Goal: Contribute content

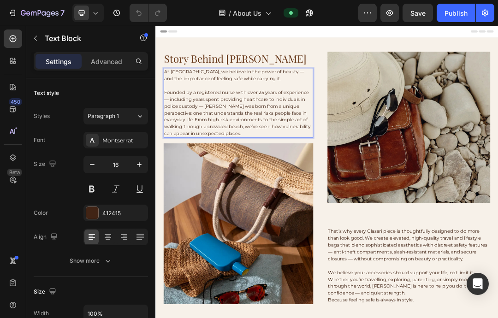
click at [185, 101] on p "At [GEOGRAPHIC_DATA], we believe in the power of beauty — and the importance of…" at bounding box center [289, 106] width 240 height 22
click at [175, 104] on p "At [GEOGRAPHIC_DATA], we believe in the power of beauty — and the importance of…" at bounding box center [289, 106] width 240 height 22
click at [174, 103] on p "At [GEOGRAPHIC_DATA], we believe in the power of beauty — and the importance of…" at bounding box center [289, 106] width 240 height 22
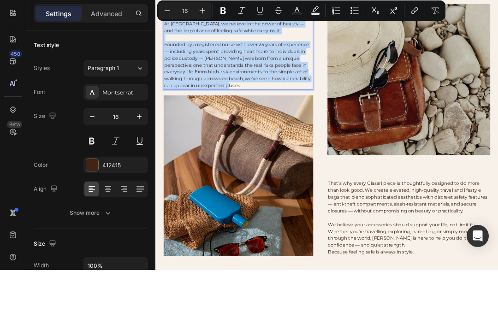
copy div "At [GEOGRAPHIC_DATA], we believe in the power of beauty — and the importance of…"
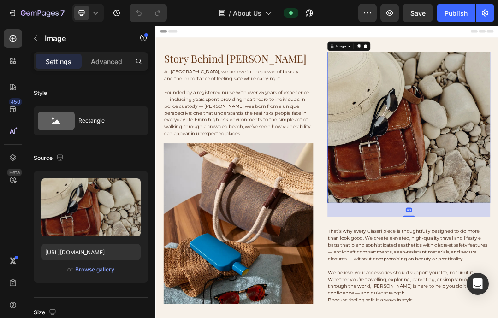
scroll to position [186, 0]
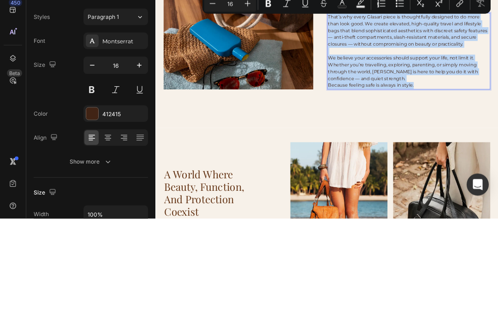
copy div "That’s why every Glasari piece is thoughtfully designed to do more than look go…"
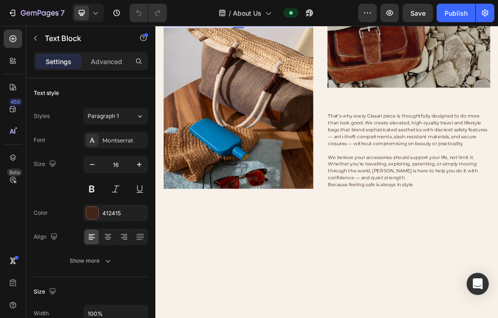
scroll to position [0, 0]
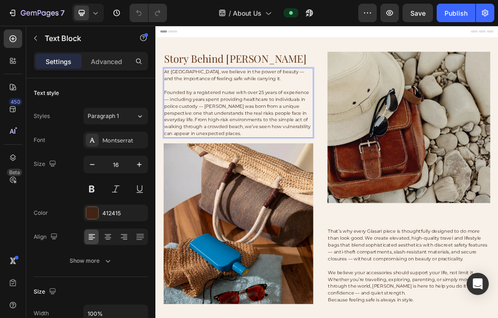
click at [240, 106] on p "At [GEOGRAPHIC_DATA], we believe in the power of beauty — and the importance of…" at bounding box center [289, 106] width 240 height 22
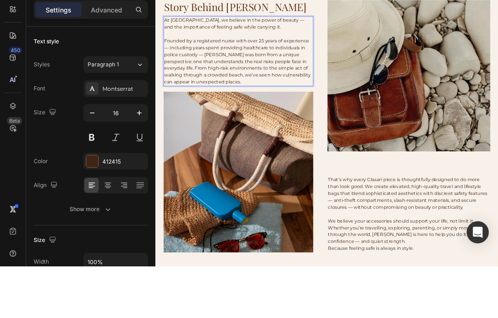
click at [360, 66] on p "Rich Text Editor. Editing area: main" at bounding box center [289, 71] width 240 height 11
click at [349, 65] on p "At [GEOGRAPHIC_DATA], we believe in the power of beauty — and the importance of…" at bounding box center [289, 55] width 240 height 22
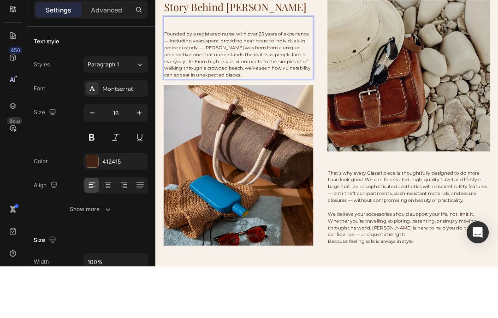
click at [205, 59] on p "Rich Text Editor. Editing area: main" at bounding box center [289, 60] width 240 height 11
click at [200, 54] on p "Rich Text Editor. Editing area: main" at bounding box center [289, 49] width 240 height 11
click at [226, 51] on p "Rich Text Editor. Editing area: main" at bounding box center [289, 49] width 240 height 11
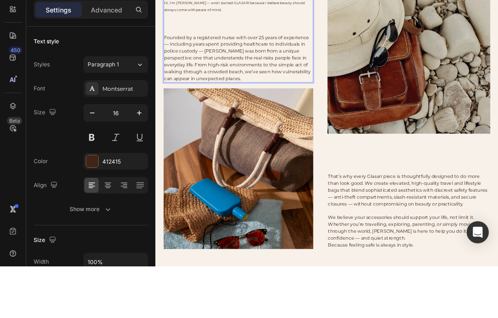
scroll to position [29, 0]
click at [294, 146] on p "Founded by a registered nurse with over 25 years of experience — including year…" at bounding box center [289, 110] width 240 height 78
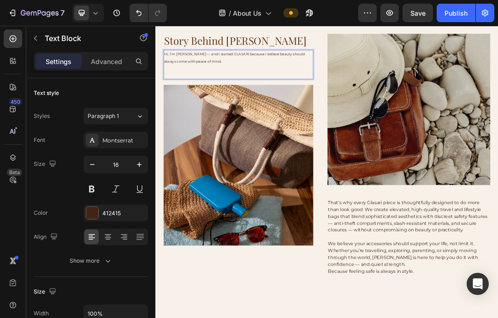
click at [184, 99] on p "Rich Text Editor. Editing area: main" at bounding box center [289, 100] width 240 height 22
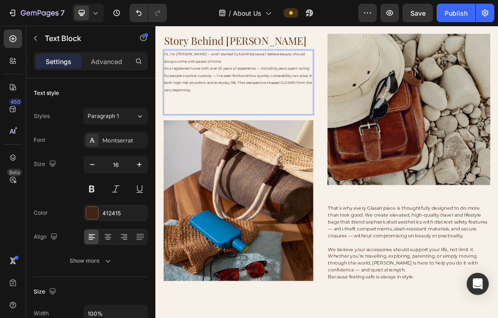
click at [313, 137] on p "⁠⁠⁠⁠⁠⁠⁠" at bounding box center [289, 151] width 240 height 33
click at [135, 172] on button "button" at bounding box center [139, 164] width 17 height 17
click at [140, 169] on button "button" at bounding box center [139, 164] width 17 height 17
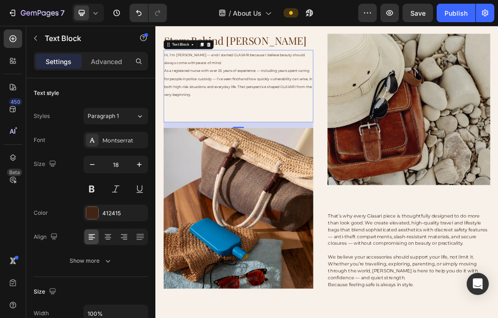
click at [96, 167] on icon "button" at bounding box center [92, 164] width 9 height 9
type input "17"
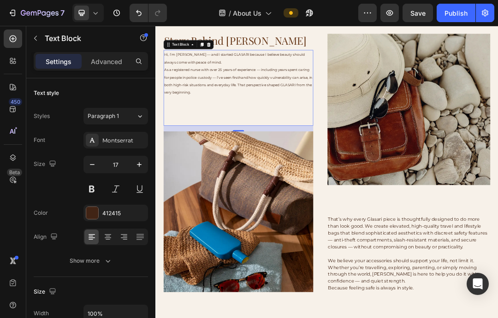
scroll to position [37, 0]
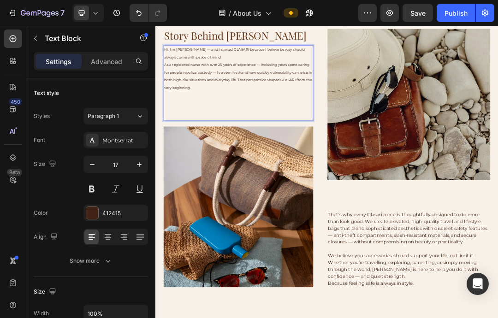
click at [230, 167] on p "Rich Text Editor. Editing area: main" at bounding box center [289, 155] width 240 height 47
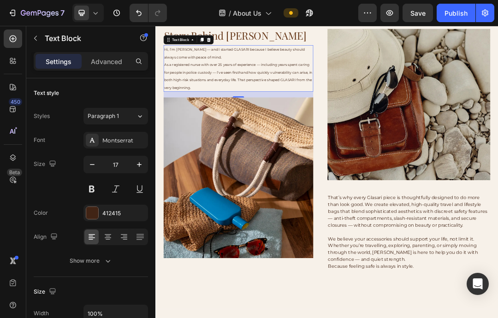
click at [144, 166] on icon "button" at bounding box center [139, 164] width 9 height 9
type input "18"
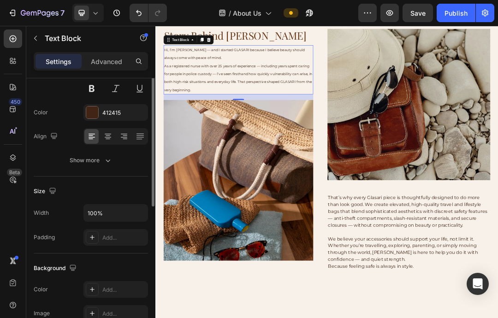
scroll to position [0, 0]
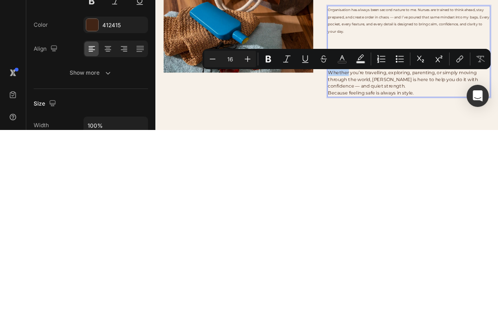
type input "12"
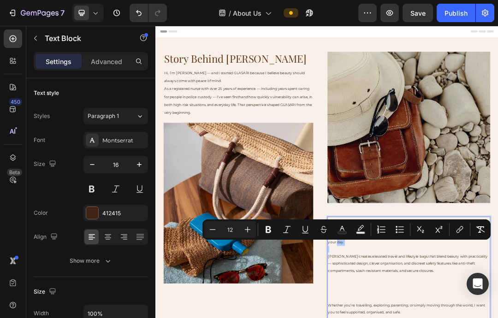
click at [212, 232] on icon "Editor contextual toolbar" at bounding box center [212, 229] width 9 height 9
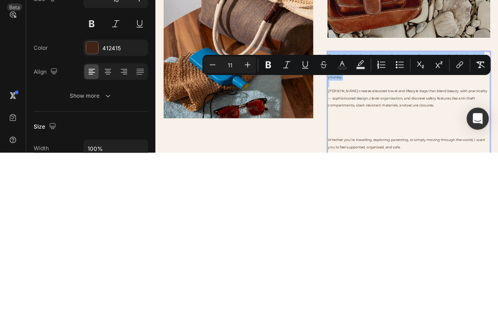
click at [245, 226] on icon "Editor contextual toolbar" at bounding box center [247, 230] width 9 height 9
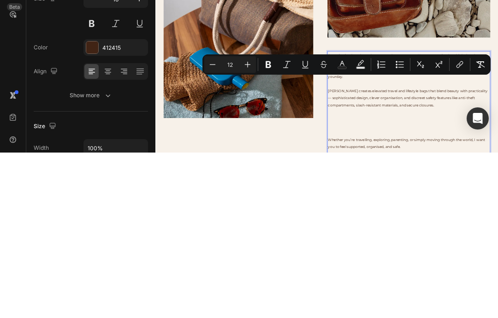
click at [245, 226] on icon "Editor contextual toolbar" at bounding box center [247, 230] width 9 height 9
type input "13"
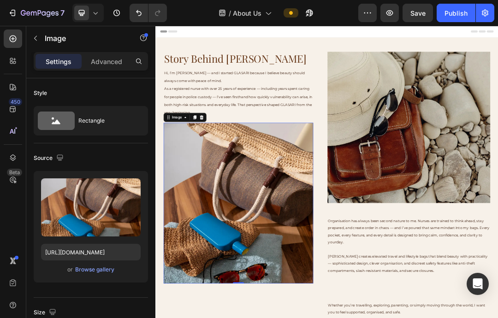
click at [37, 38] on icon "button" at bounding box center [35, 38] width 7 height 7
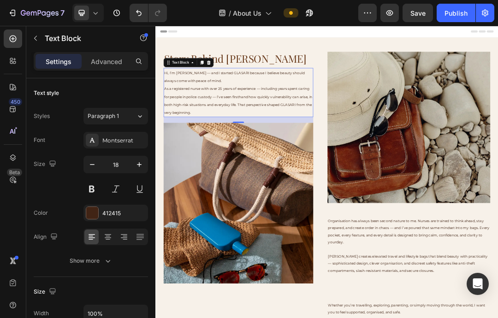
click at [137, 163] on icon "button" at bounding box center [139, 164] width 9 height 9
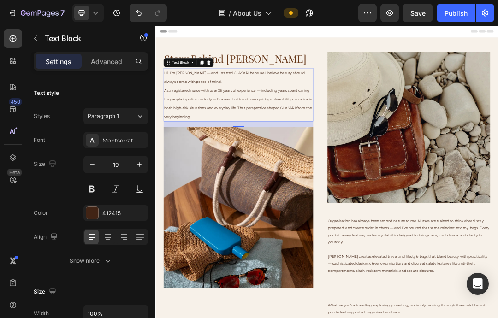
click at [136, 169] on icon "button" at bounding box center [139, 164] width 9 height 9
click at [130, 169] on input "19" at bounding box center [116, 164] width 30 height 17
type input "20"
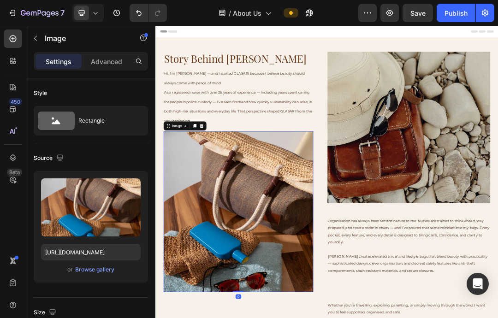
click at [38, 36] on icon "button" at bounding box center [35, 38] width 7 height 7
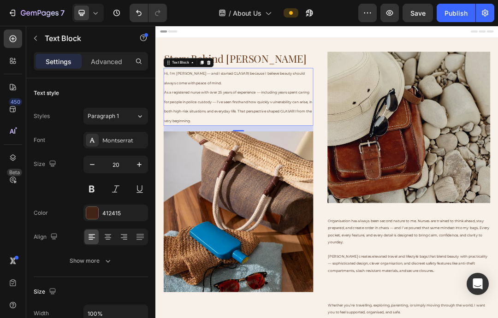
click at [142, 119] on icon at bounding box center [140, 116] width 8 height 9
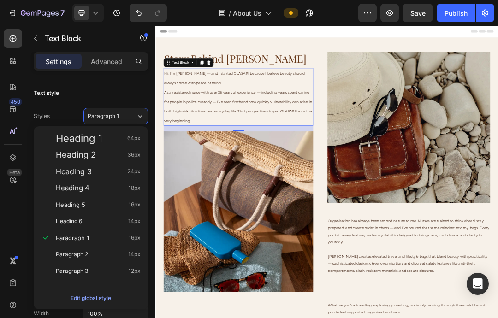
click at [71, 222] on span "Heading 6" at bounding box center [69, 221] width 26 height 9
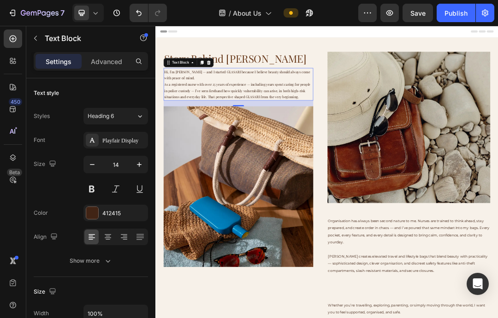
click at [99, 114] on span "Heading 6" at bounding box center [101, 116] width 26 height 8
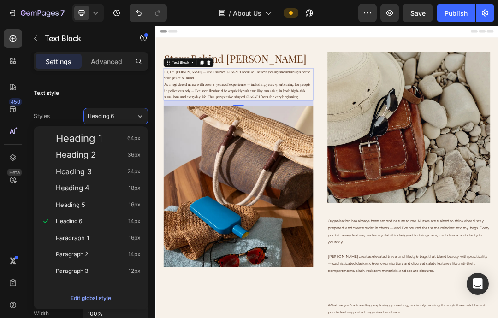
click at [67, 236] on span "Paragraph 1" at bounding box center [72, 238] width 33 height 9
type input "16"
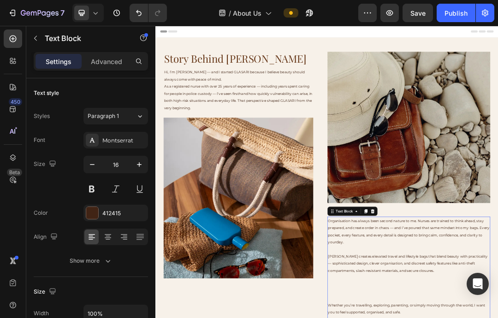
click at [111, 117] on span "Paragraph 1" at bounding box center [103, 116] width 31 height 8
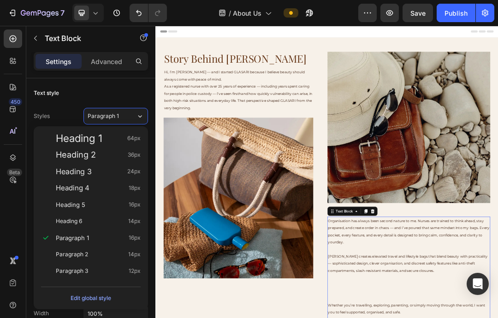
click at [73, 223] on span "Heading 6" at bounding box center [69, 221] width 26 height 9
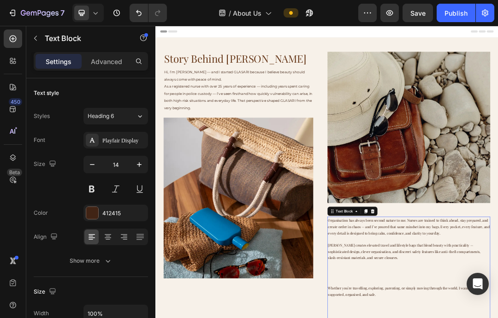
click at [104, 115] on span "Heading 6" at bounding box center [101, 116] width 26 height 8
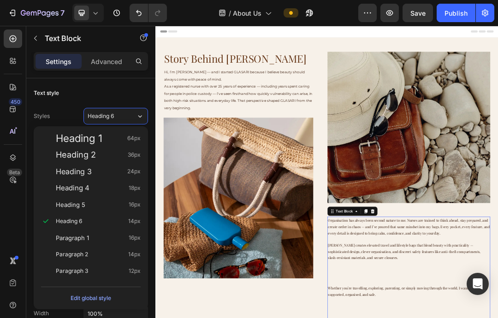
click at [78, 241] on span "Paragraph 1" at bounding box center [72, 238] width 33 height 9
type input "16"
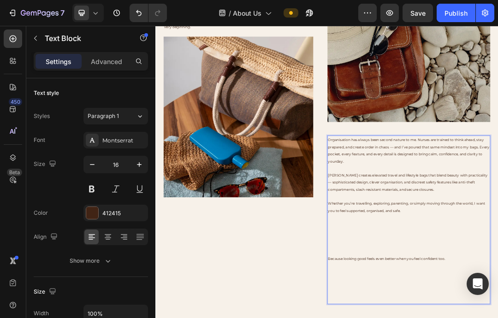
scroll to position [151, 0]
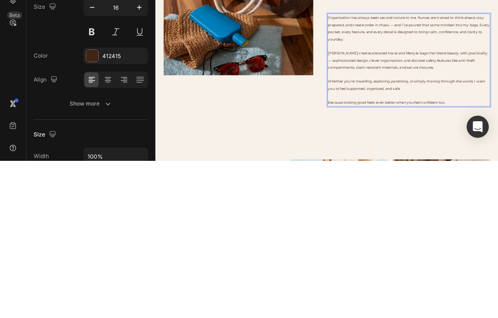
scroll to position [73, 0]
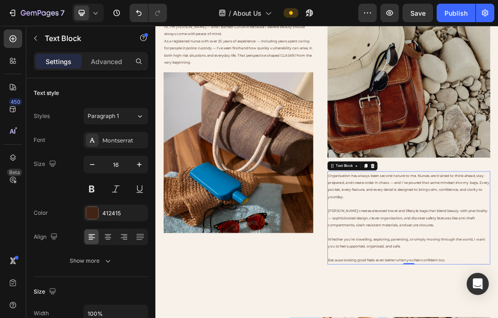
click at [416, 16] on span "Save" at bounding box center [418, 13] width 15 height 8
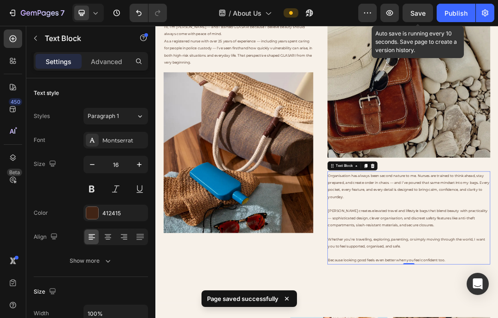
click at [454, 15] on div "Publish" at bounding box center [456, 13] width 23 height 10
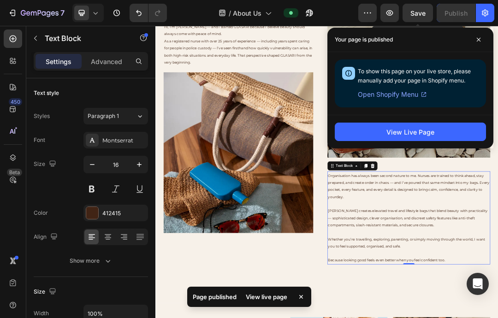
click at [443, 130] on button "View Live Page" at bounding box center [410, 132] width 151 height 18
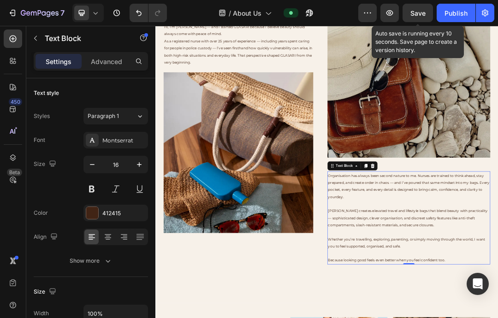
click at [452, 18] on div "Publish" at bounding box center [456, 13] width 23 height 10
click at [424, 18] on div "Save" at bounding box center [418, 13] width 15 height 10
